Goal: Task Accomplishment & Management: Manage account settings

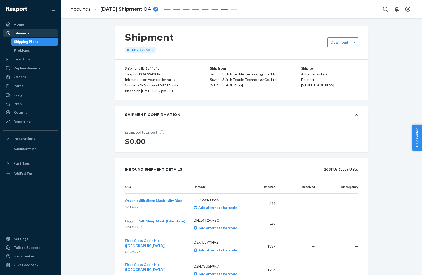
click at [32, 32] on div "Inbounds" at bounding box center [31, 32] width 54 height 7
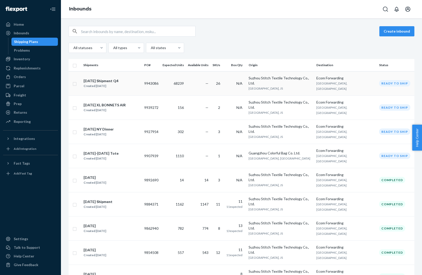
click at [104, 79] on div "[DATE] Shipment Q4" at bounding box center [101, 80] width 35 height 5
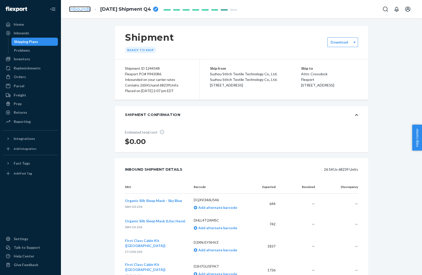
click at [85, 9] on link "Inbounds" at bounding box center [80, 9] width 22 height 6
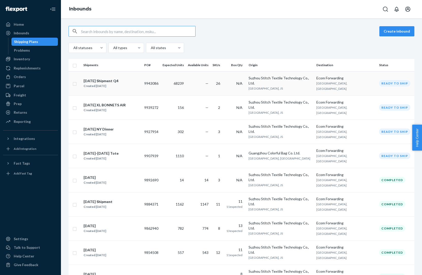
click at [74, 82] on input "checkbox" at bounding box center [75, 83] width 4 height 5
click at [365, 33] on div "Delete" at bounding box center [363, 31] width 17 height 5
checkbox input "false"
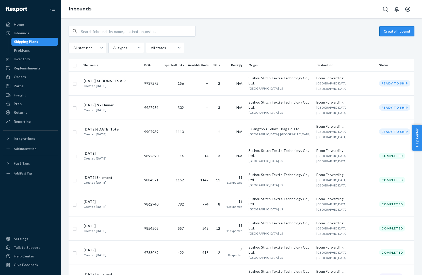
click at [399, 33] on button "Create inbound" at bounding box center [397, 31] width 35 height 10
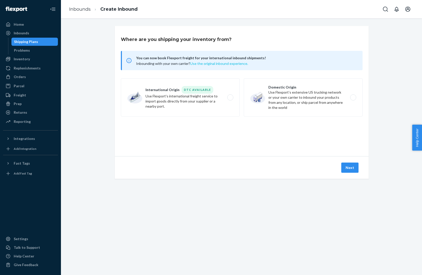
click at [211, 63] on button "Use the original inbound experience." at bounding box center [219, 63] width 58 height 5
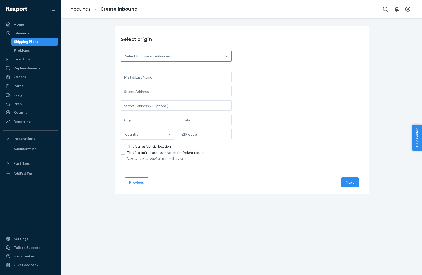
click at [172, 58] on div "Select from saved addresses" at bounding box center [171, 56] width 101 height 10
click at [126, 58] on input "Select from saved addresses" at bounding box center [125, 56] width 1 height 5
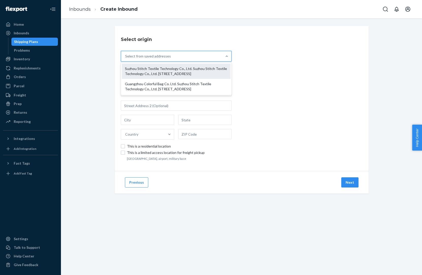
click at [170, 69] on div "Suzhou Stitch Textile Technology Co., Ltd. Suzhou Stitch Textile Technology Co.…" at bounding box center [176, 71] width 109 height 15
click at [126, 59] on input "option Suzhou Stitch Textile Technology Co., Ltd. Suzhou Stitch Textile Technol…" at bounding box center [125, 56] width 1 height 5
type input "Suzhou Stitch Textile Technology Co., Ltd."
type input "[GEOGRAPHIC_DATA], [GEOGRAPHIC_DATA]"
type input "[GEOGRAPHIC_DATA]"
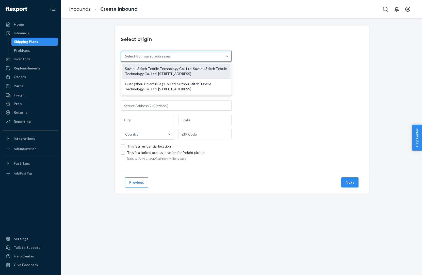
type input "JS"
type input "215228"
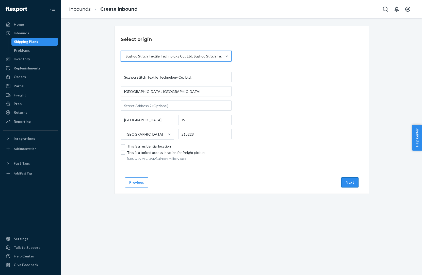
click at [353, 184] on button "Next" at bounding box center [349, 182] width 17 height 10
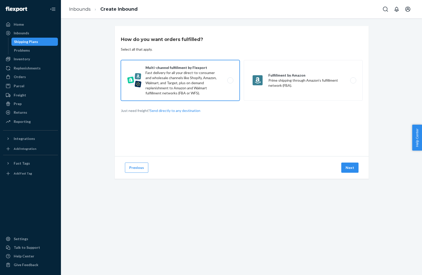
click at [184, 90] on label "Multi-channel fulfillment by Flexport Fast delivery for all your direct-to-cons…" at bounding box center [180, 80] width 119 height 41
click at [230, 82] on input "Multi-channel fulfillment by Flexport Fast delivery for all your direct-to-cons…" at bounding box center [231, 80] width 3 height 3
radio input "true"
click at [355, 169] on button "Next" at bounding box center [349, 167] width 17 height 10
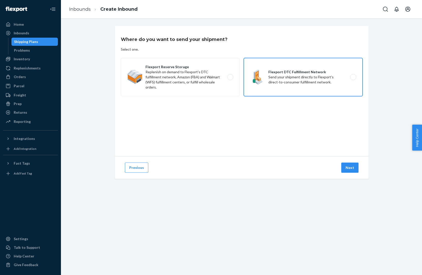
click at [299, 83] on label "Flexport DTC Fulfillment Network Send your shipment directly to Flexport's dire…" at bounding box center [303, 77] width 119 height 38
click at [353, 79] on input "Flexport DTC Fulfillment Network Send your shipment directly to Flexport's dire…" at bounding box center [354, 76] width 3 height 3
radio input "true"
click at [350, 167] on button "Next" at bounding box center [349, 167] width 17 height 10
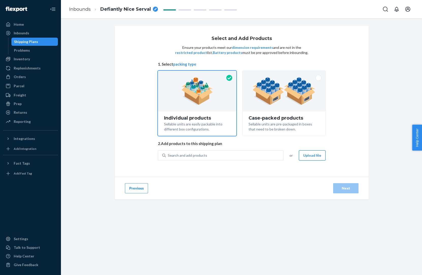
click at [316, 157] on button "Upload file" at bounding box center [312, 155] width 27 height 10
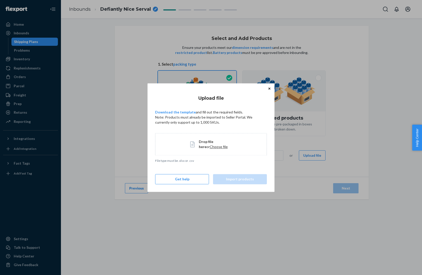
click at [200, 143] on span "Drop file here" at bounding box center [206, 143] width 14 height 9
click at [210, 145] on span "Choose file" at bounding box center [219, 146] width 18 height 4
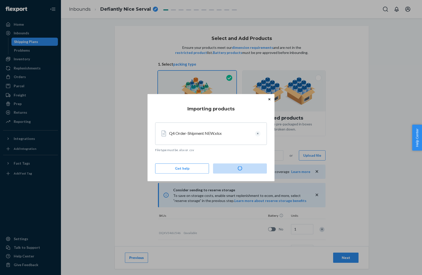
type input "644"
type input "742"
type input "1837"
type input "1736"
type input "1890"
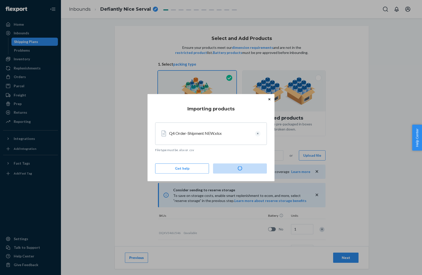
type input "1176"
type input "1300"
type input "4256"
type input "1848"
type input "2358"
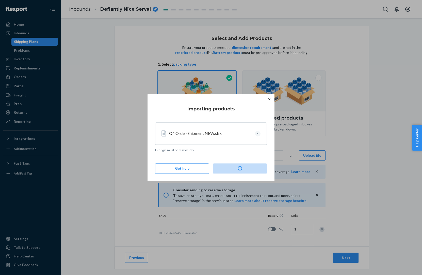
type input "1120"
type input "2122"
type input "1288"
type input "4195"
type input "2262"
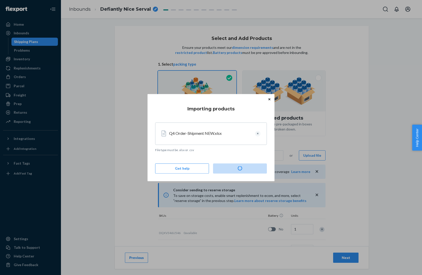
type input "2906"
type input "6249"
type input "3640"
type input "3864"
type input "4200"
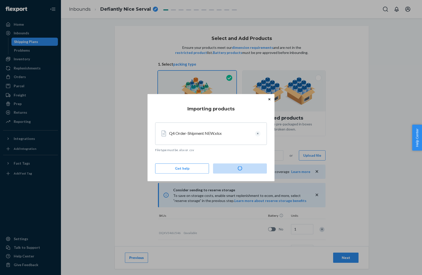
type input "4760"
type input "2296"
type input "2772"
type input "2838"
type input "2904"
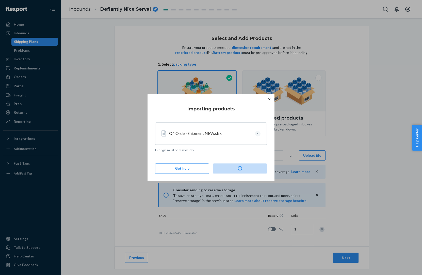
type input "3036"
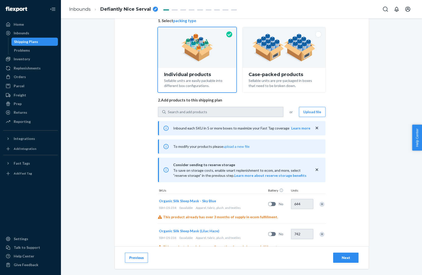
scroll to position [10, 0]
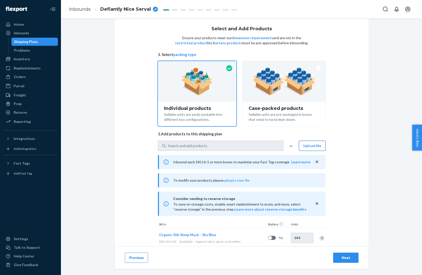
click at [309, 146] on button "Upload file" at bounding box center [312, 146] width 27 height 10
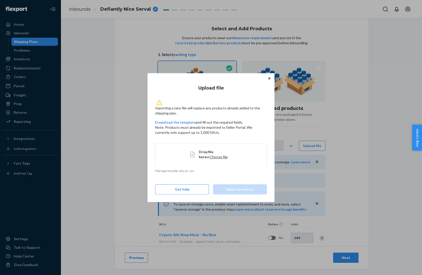
click at [211, 157] on span "Choose file" at bounding box center [219, 156] width 18 height 4
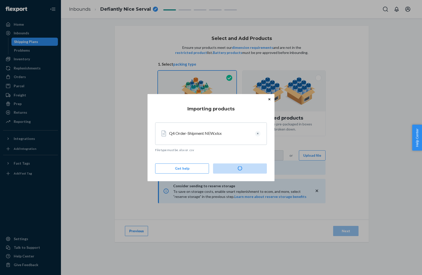
scroll to position [0, 0]
type input "1"
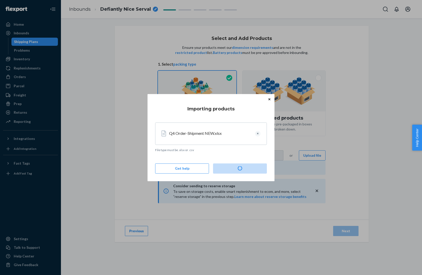
type input "1"
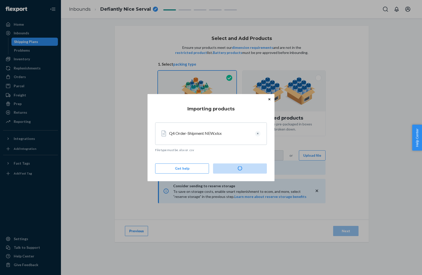
type input "1"
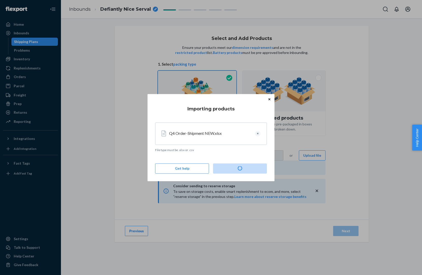
type input "1"
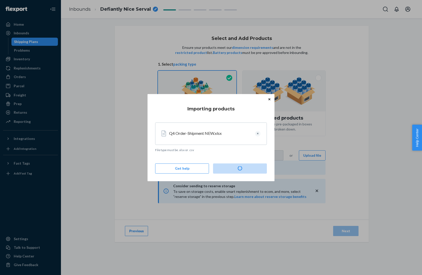
type input "1"
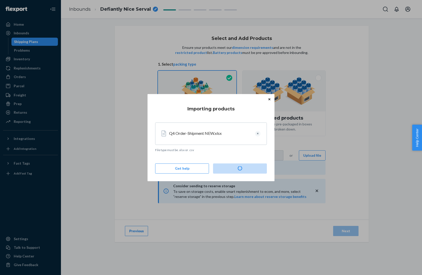
type input "1"
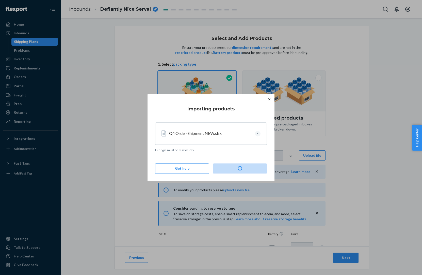
type input "260"
type input "136"
type input "105"
type input "100"
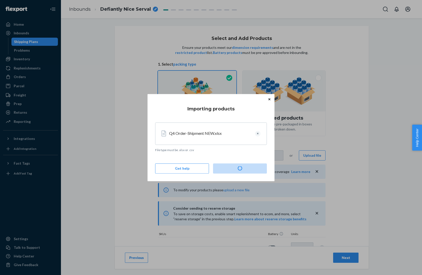
type input "112"
type input "104"
type input "168"
type input "112"
type input "125"
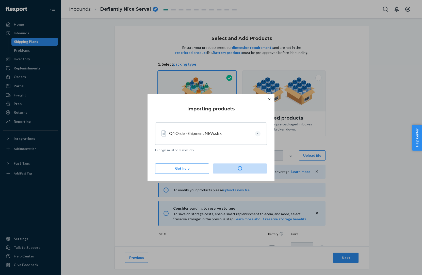
type input "56"
type input "99"
type input "56"
type input "163"
type input "80"
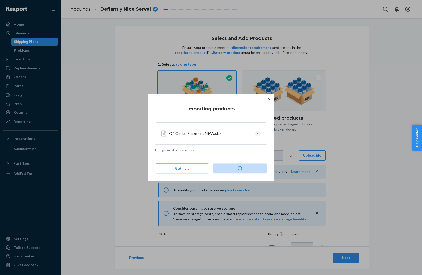
type input "102"
type input "211"
type input "112"
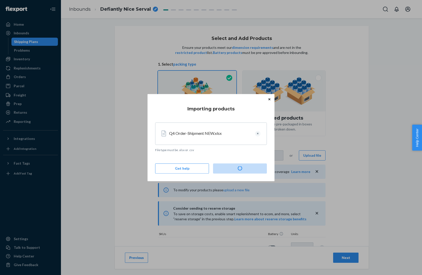
type input "112"
type input "56"
type input "66"
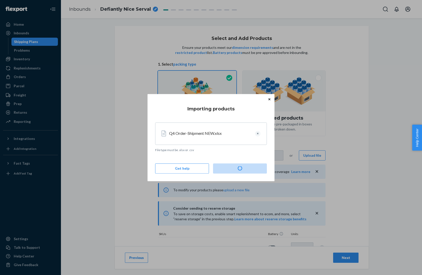
type input "66"
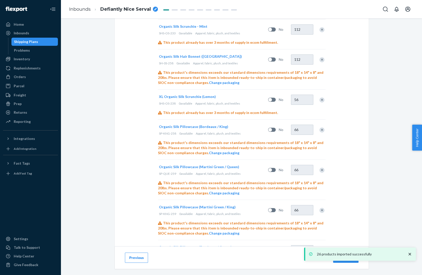
scroll to position [853, 0]
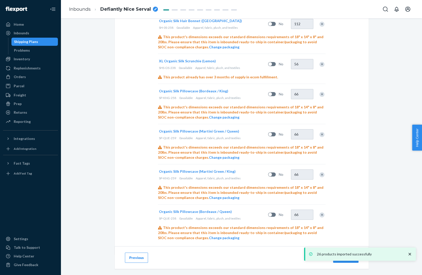
click at [347, 261] on button "Next" at bounding box center [345, 257] width 25 height 10
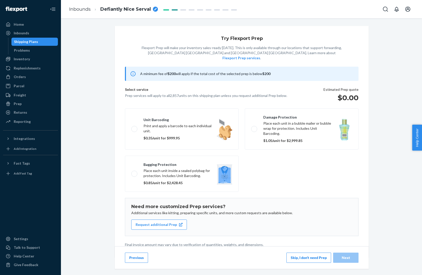
scroll to position [1, 0]
click at [175, 92] on p "Prep services will apply to all 2,857 units on this shipping plan unless you re…" at bounding box center [206, 94] width 162 height 5
copy p "2,857"
click at [298, 258] on button "Skip, I don't need Prep" at bounding box center [309, 257] width 45 height 10
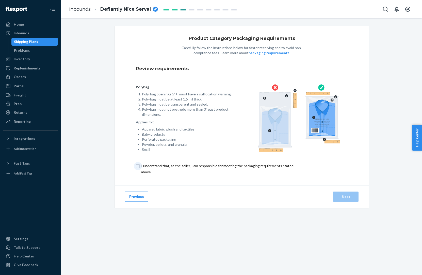
click at [212, 167] on input "checkbox" at bounding box center [220, 169] width 169 height 12
checkbox input "true"
click at [341, 196] on div "Next" at bounding box center [346, 196] width 17 height 5
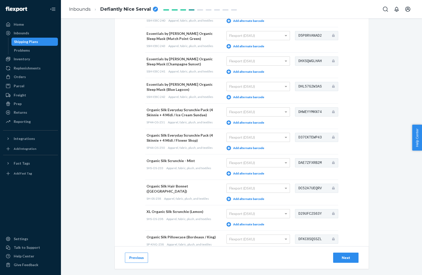
scroll to position [504, 0]
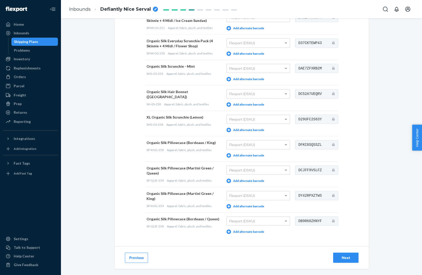
click at [345, 258] on div "Next" at bounding box center [346, 257] width 17 height 5
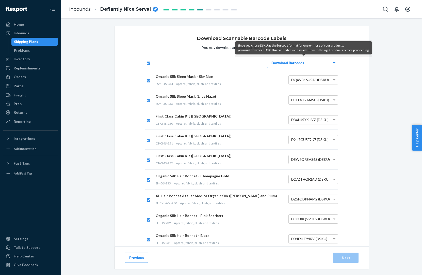
click at [307, 62] on div "Download Barcodes" at bounding box center [303, 63] width 71 height 10
click at [148, 64] on input "checkbox" at bounding box center [147, 62] width 5 height 5
checkbox input "false"
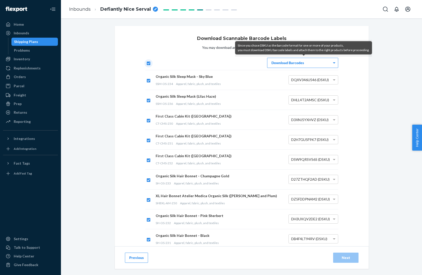
checkbox input "false"
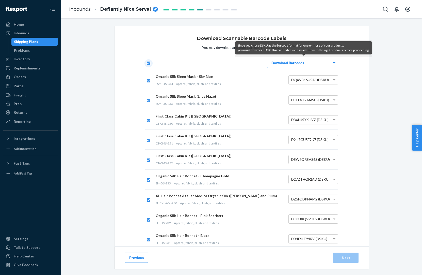
checkbox input "false"
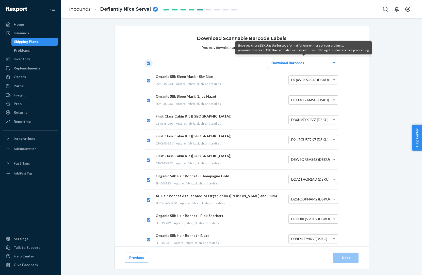
checkbox input "false"
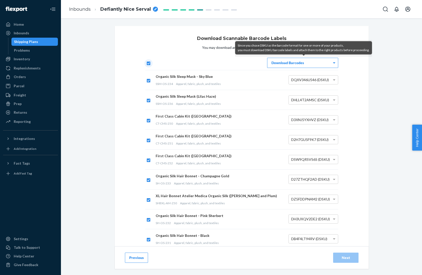
checkbox input "false"
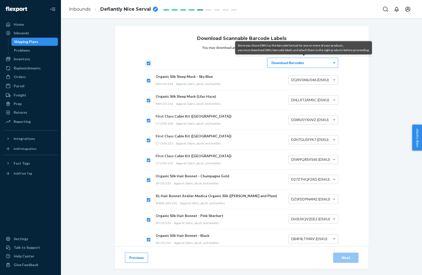
checkbox input "false"
click at [302, 67] on div "Download Barcodes" at bounding box center [303, 63] width 71 height 10
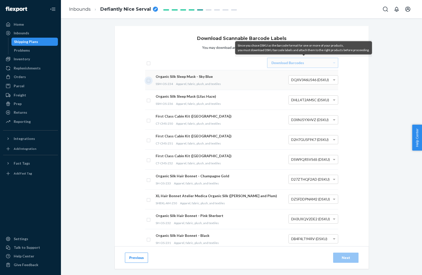
click at [150, 81] on input "checkbox" at bounding box center [149, 79] width 4 height 5
checkbox input "false"
click at [150, 64] on input "checkbox" at bounding box center [147, 62] width 5 height 5
checkbox input "true"
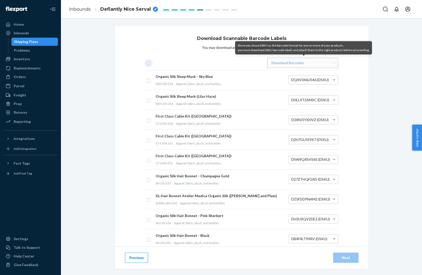
checkbox input "true"
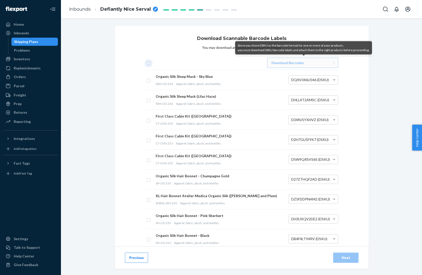
checkbox input "true"
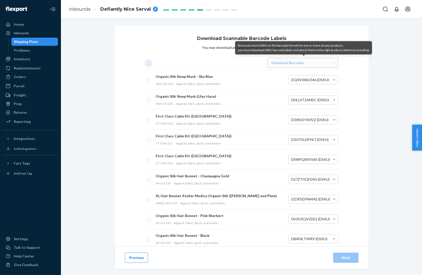
checkbox input "true"
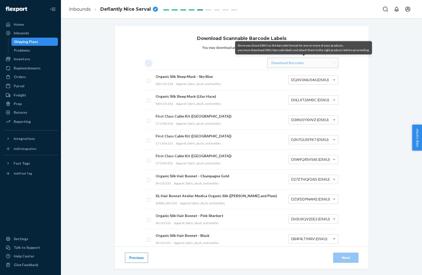
checkbox input "true"
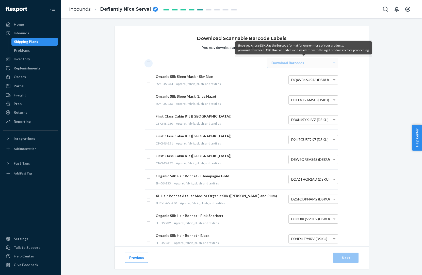
checkbox input "true"
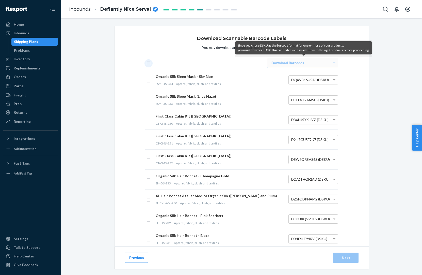
checkbox input "true"
click at [328, 65] on div "Download Barcodes" at bounding box center [303, 63] width 71 height 10
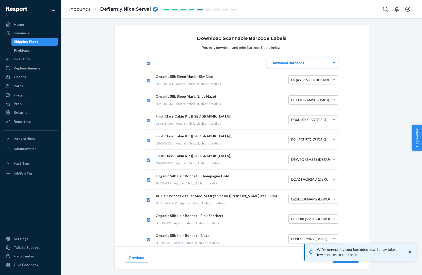
click at [409, 251] on icon "close toast" at bounding box center [410, 252] width 3 height 3
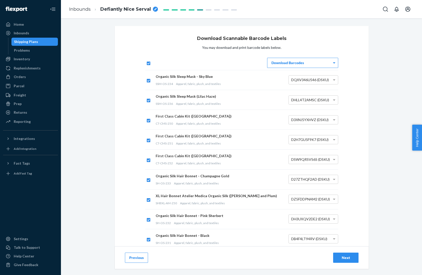
click at [355, 258] on div "We're generating your barcodes now. It may take a few minutes to complete." at bounding box center [360, 251] width 112 height 17
click at [154, 8] on icon "breadcrumbs" at bounding box center [155, 9] width 3 height 3
type input "[DATE] Shipment (2025) Q4"
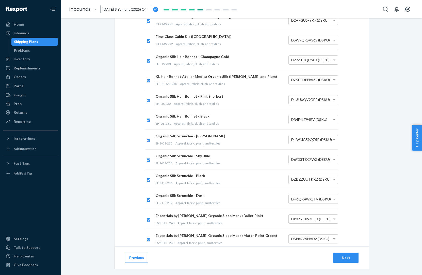
scroll to position [366, 0]
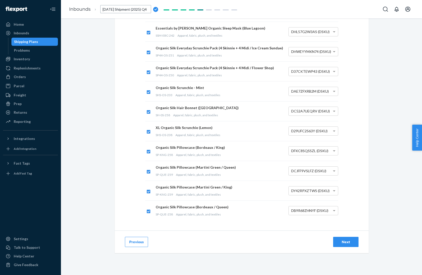
click at [350, 241] on div "Next" at bounding box center [346, 241] width 17 height 5
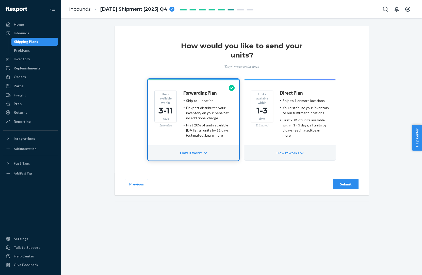
click at [346, 187] on button "Submit" at bounding box center [345, 184] width 25 height 10
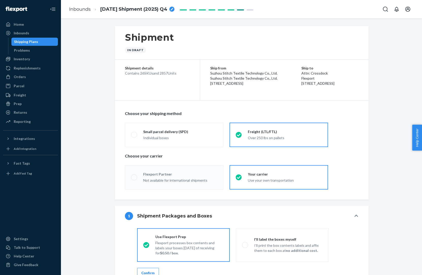
radio input "true"
radio input "false"
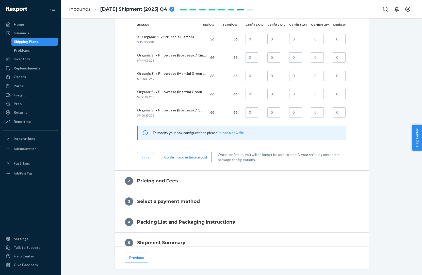
scroll to position [767, 0]
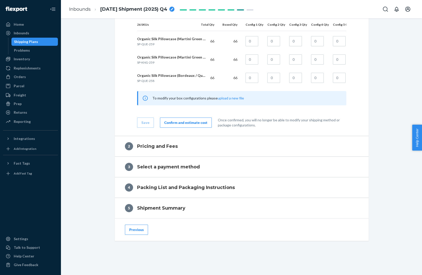
click at [189, 121] on div "Confirm and estimate cost" at bounding box center [185, 122] width 43 height 5
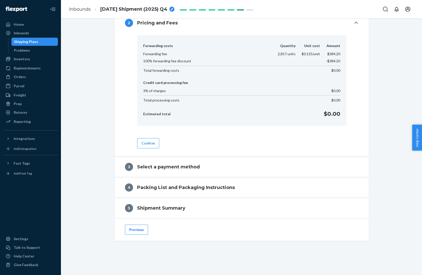
scroll to position [213, 0]
click at [151, 146] on button "Confirm" at bounding box center [148, 143] width 22 height 10
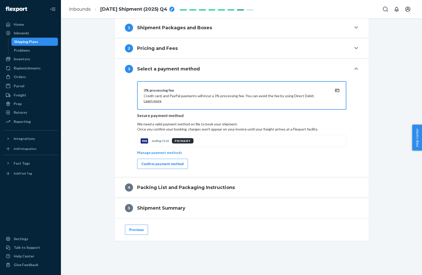
scroll to position [188, 0]
click at [162, 161] on div "Confirm payment method" at bounding box center [163, 163] width 42 height 5
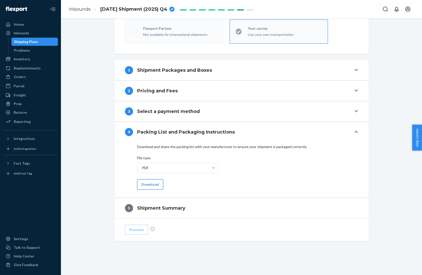
click at [154, 186] on button "Download" at bounding box center [150, 184] width 26 height 10
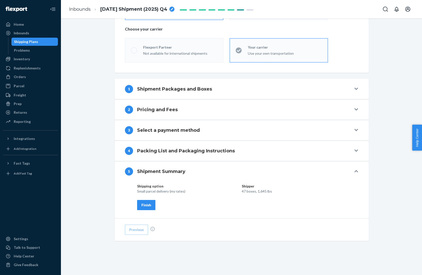
scroll to position [0, 0]
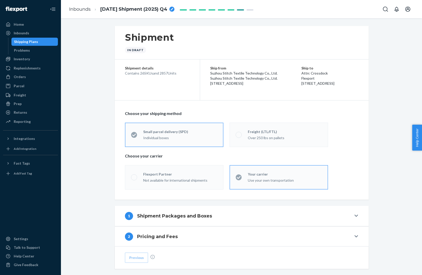
click at [401, 46] on div "Shipment In draft Shipment details Contains 26 SKUs and 2857 Units Ship from [G…" at bounding box center [242, 214] width 354 height 376
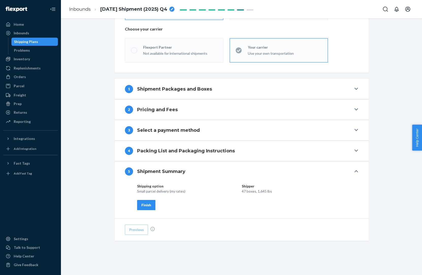
click at [149, 205] on div "Finish" at bounding box center [147, 204] width 10 height 5
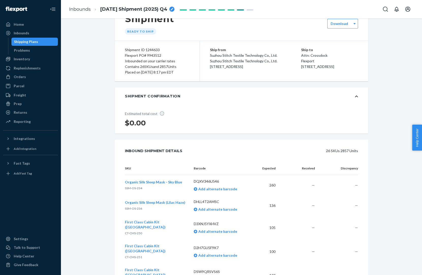
scroll to position [0, 0]
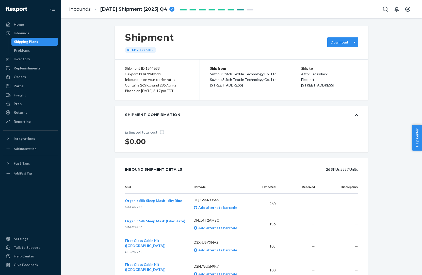
click at [336, 39] on div "Download" at bounding box center [343, 42] width 31 height 10
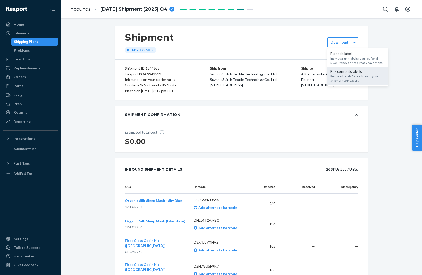
click at [339, 75] on div "Required labels for each box in your shipment to Flexport." at bounding box center [358, 78] width 55 height 9
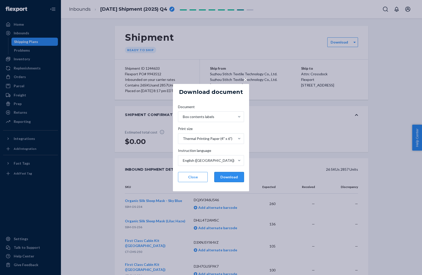
click at [224, 176] on button "Download" at bounding box center [229, 177] width 30 height 10
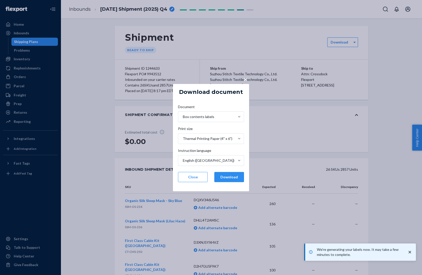
click at [245, 79] on span "×" at bounding box center [246, 78] width 4 height 9
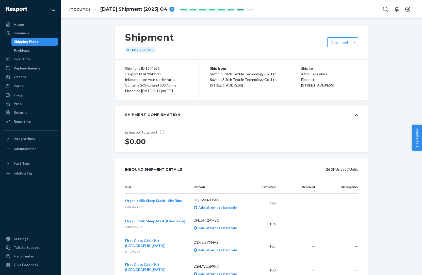
click at [25, 43] on div "Shipping Plans" at bounding box center [26, 41] width 24 height 5
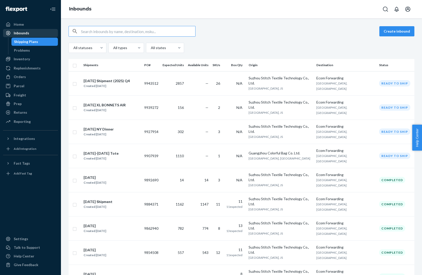
click at [24, 31] on div "Inbounds" at bounding box center [21, 32] width 15 height 5
